Goal: Navigation & Orientation: Find specific page/section

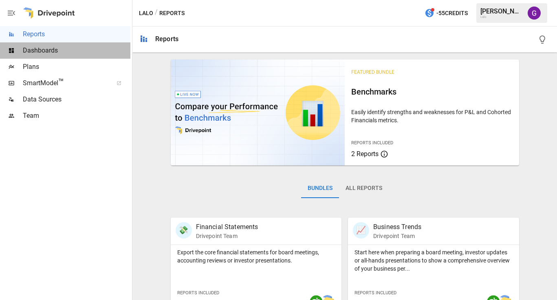
click at [46, 50] on span "Dashboards" at bounding box center [76, 51] width 107 height 10
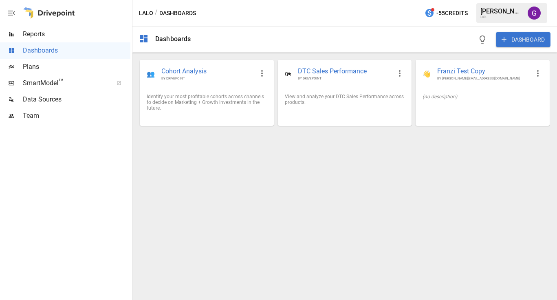
click at [38, 72] on div "Plans" at bounding box center [65, 67] width 130 height 16
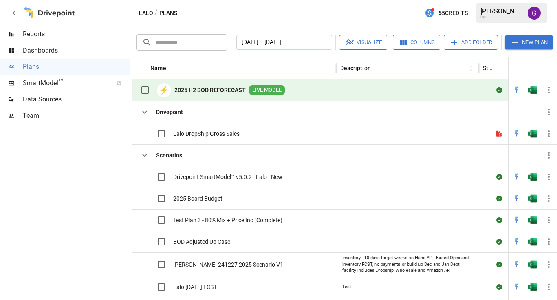
click at [42, 49] on span "Dashboards" at bounding box center [76, 51] width 107 height 10
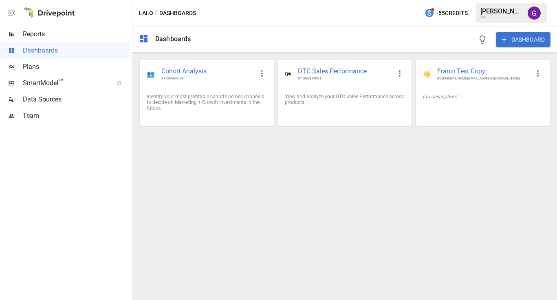
click at [42, 36] on span "Reports" at bounding box center [76, 34] width 107 height 10
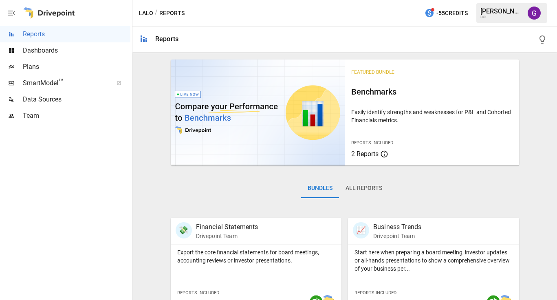
click at [58, 46] on span "Dashboards" at bounding box center [76, 51] width 107 height 10
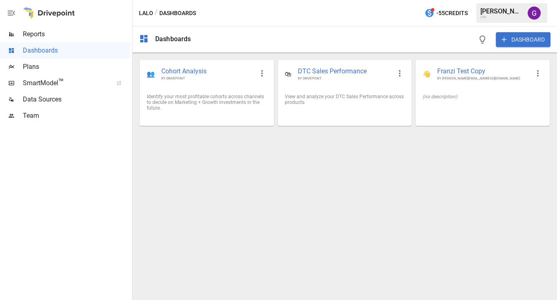
click at [57, 65] on span "Plans" at bounding box center [76, 67] width 107 height 10
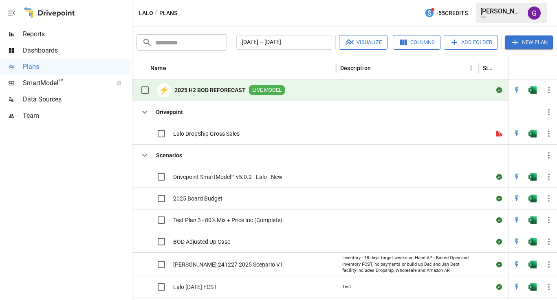
click at [191, 85] on div "⚡ 2025 H2 BOD REFORECAST LIVE MODEL" at bounding box center [210, 89] width 148 height 17
click at [223, 92] on b "2025 H2 BOD REFORECAST" at bounding box center [209, 90] width 71 height 8
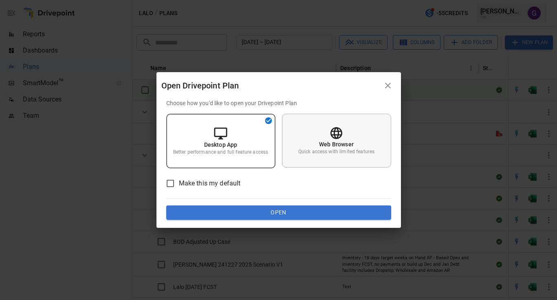
click at [345, 142] on p "Web Browser" at bounding box center [336, 144] width 35 height 8
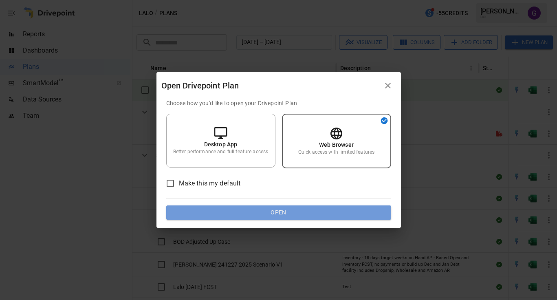
click at [295, 213] on button "Open" at bounding box center [278, 212] width 225 height 15
